Goal: Information Seeking & Learning: Learn about a topic

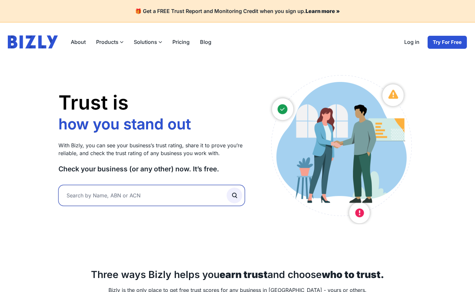
click at [137, 191] on input "text" at bounding box center [151, 195] width 187 height 21
type input "25fift"
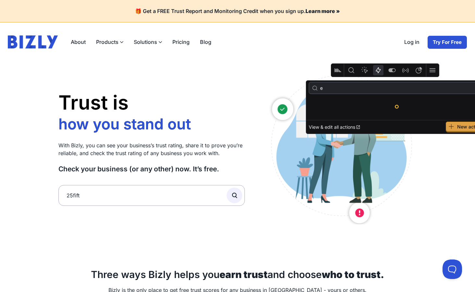
type input "ee"
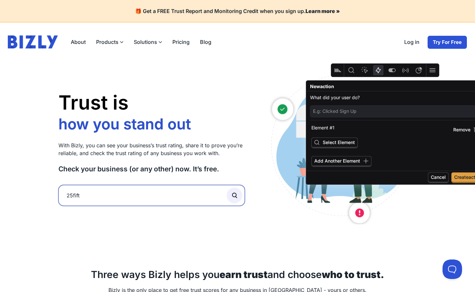
click at [97, 189] on input "25fift" at bounding box center [151, 195] width 187 height 21
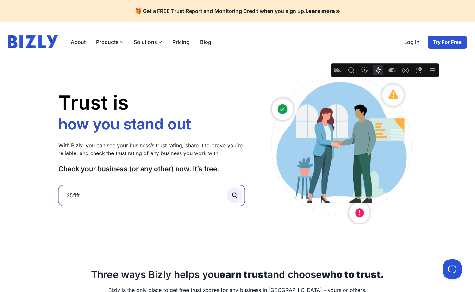
click at [97, 194] on input "25fift" at bounding box center [151, 195] width 187 height 21
type input "25fifteen"
click at [227, 187] on button "submit" at bounding box center [235, 195] width 16 height 16
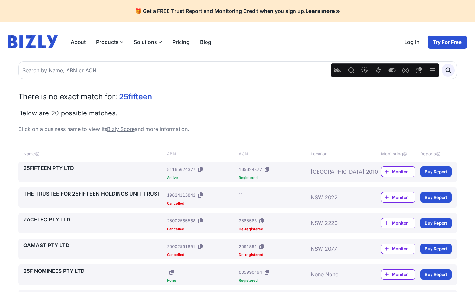
click at [62, 169] on link "25FIFTEEN PTY LTD" at bounding box center [93, 168] width 141 height 8
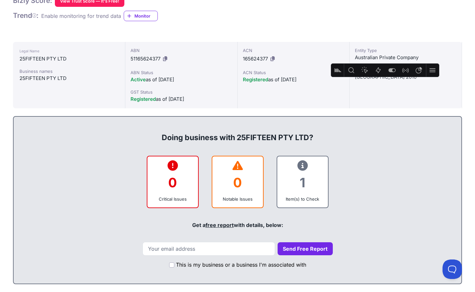
scroll to position [233, 0]
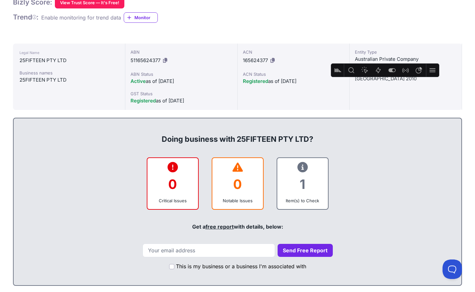
click at [392, 73] on icon "Feature flags" at bounding box center [392, 70] width 8 height 8
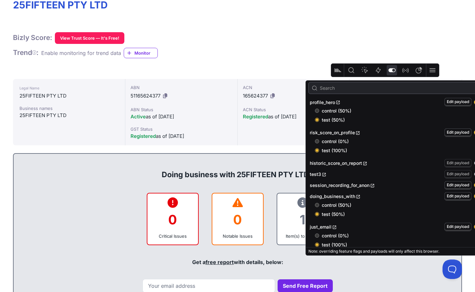
scroll to position [196, 0]
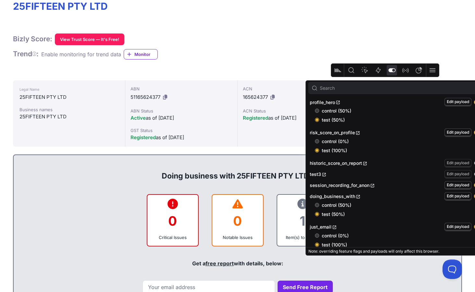
click at [331, 140] on span "control (0%)" at bounding box center [402, 141] width 161 height 6
click at [319, 140] on input "control (0%)" at bounding box center [317, 141] width 4 height 4
radio input "true"
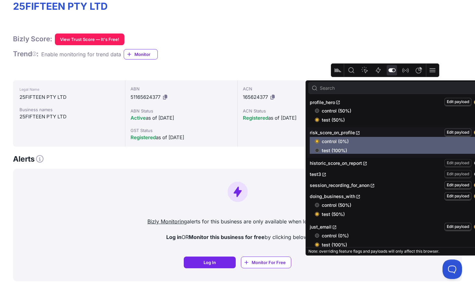
click at [329, 148] on span "test (100%)" at bounding box center [402, 150] width 161 height 6
click at [319, 148] on input "test (100%)" at bounding box center [317, 150] width 4 height 4
radio input "true"
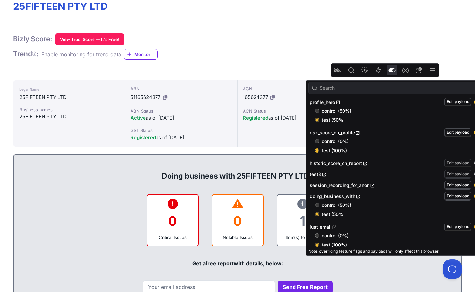
click at [329, 143] on span "control (0%)" at bounding box center [402, 141] width 161 height 6
click at [319, 143] on input "control (0%)" at bounding box center [317, 141] width 4 height 4
radio input "true"
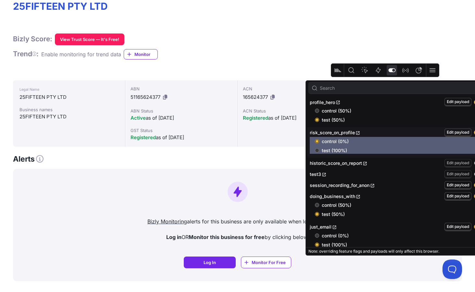
click at [329, 149] on span "test (100%)" at bounding box center [402, 150] width 161 height 6
click at [319, 149] on input "test (100%)" at bounding box center [317, 150] width 4 height 4
radio input "true"
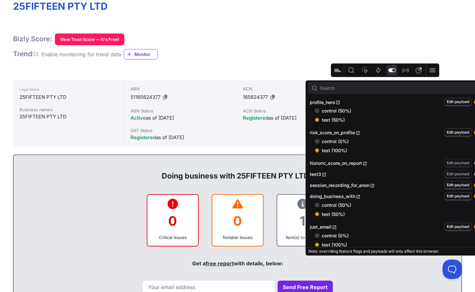
click at [329, 141] on span "control (0%)" at bounding box center [402, 141] width 161 height 6
click at [319, 141] on input "control (0%)" at bounding box center [317, 141] width 4 height 4
radio input "true"
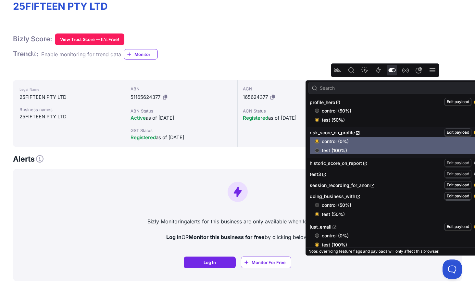
click at [323, 151] on span "test (100%)" at bounding box center [402, 150] width 161 height 6
click at [319, 151] on input "test (100%)" at bounding box center [317, 150] width 4 height 4
radio input "true"
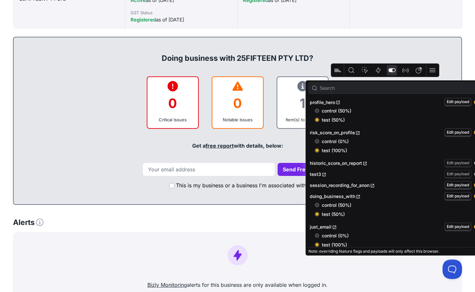
scroll to position [318, 0]
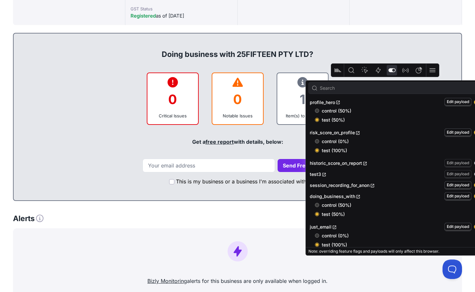
click at [340, 143] on span "control (0%)" at bounding box center [402, 141] width 161 height 6
click at [319, 143] on input "control (0%)" at bounding box center [317, 141] width 4 height 4
radio input "true"
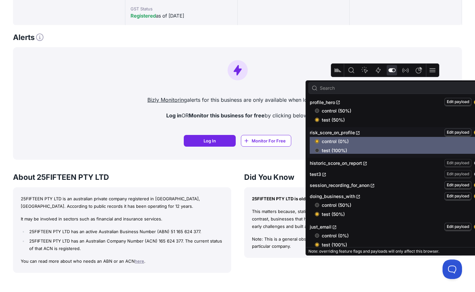
click at [341, 149] on span "test (100%)" at bounding box center [402, 150] width 161 height 6
click at [319, 149] on input "test (100%)" at bounding box center [317, 150] width 4 height 4
radio input "true"
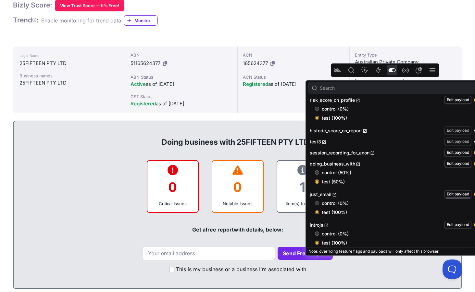
scroll to position [315, 0]
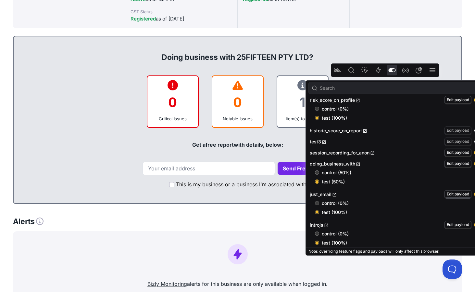
click at [339, 110] on span "control (0%)" at bounding box center [402, 109] width 161 height 6
click at [319, 110] on input "control (0%)" at bounding box center [317, 109] width 4 height 4
radio input "true"
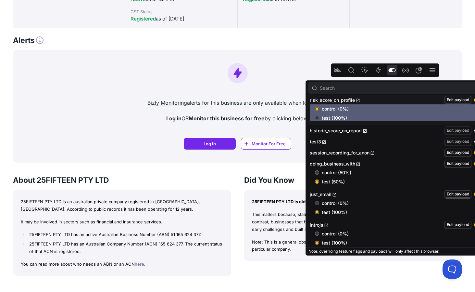
click at [338, 117] on span "test (100%)" at bounding box center [402, 118] width 161 height 6
click at [319, 117] on input "test (100%)" at bounding box center [317, 118] width 4 height 4
radio input "true"
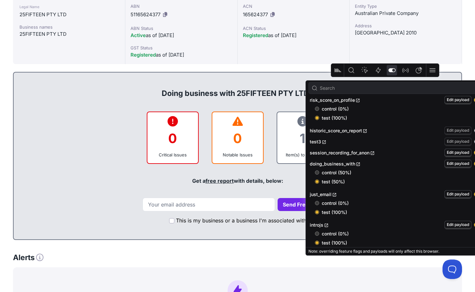
scroll to position [295, 0]
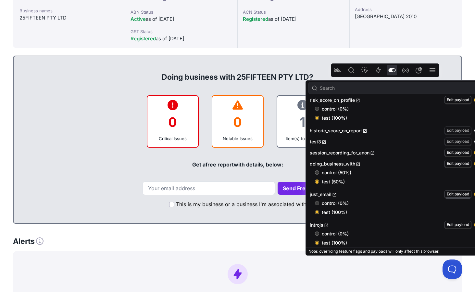
click at [352, 110] on span "control (0%)" at bounding box center [402, 109] width 161 height 6
click at [319, 110] on input "control (0%)" at bounding box center [317, 109] width 4 height 4
radio input "true"
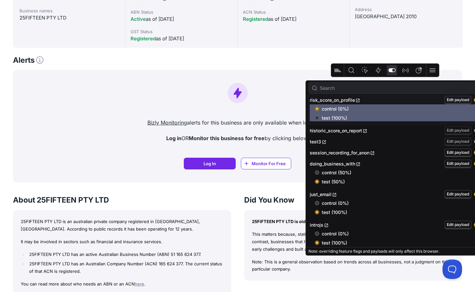
click at [349, 117] on span "test (100%)" at bounding box center [402, 118] width 161 height 6
click at [319, 117] on input "test (100%)" at bounding box center [317, 118] width 4 height 4
radio input "true"
radio input "false"
